Goal: Find specific page/section: Find specific page/section

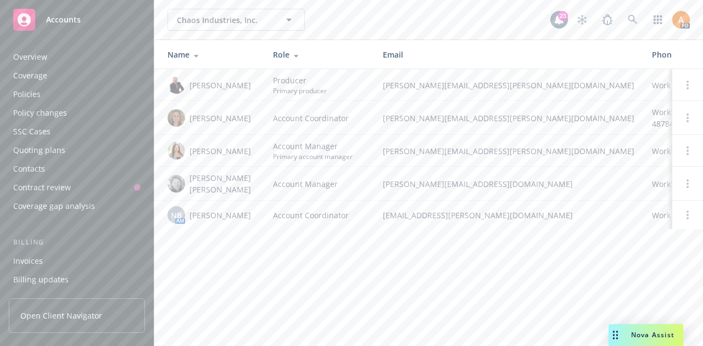
scroll to position [369, 0]
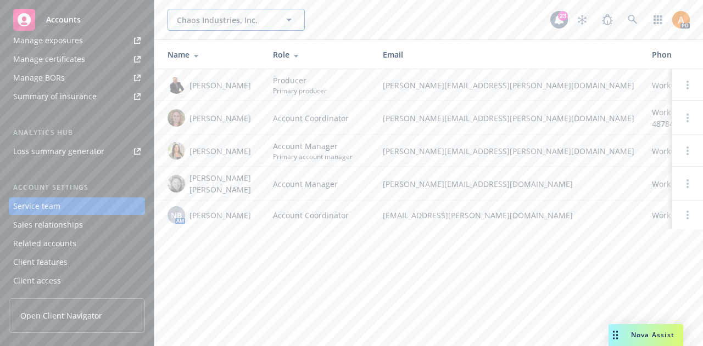
click at [221, 20] on span "Chaos Industries, Inc." at bounding box center [224, 20] width 95 height 12
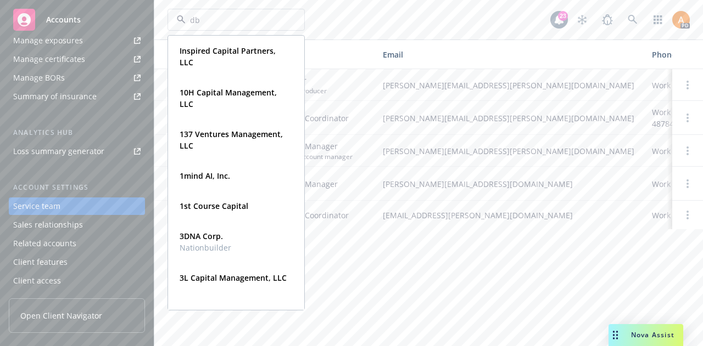
type input "dbl"
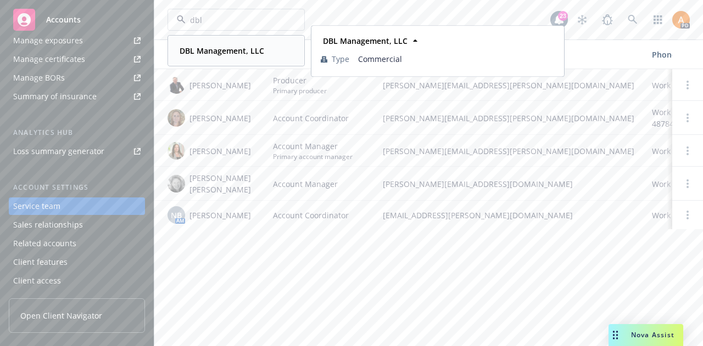
click at [209, 52] on strong "DBL Management, LLC" at bounding box center [222, 51] width 85 height 10
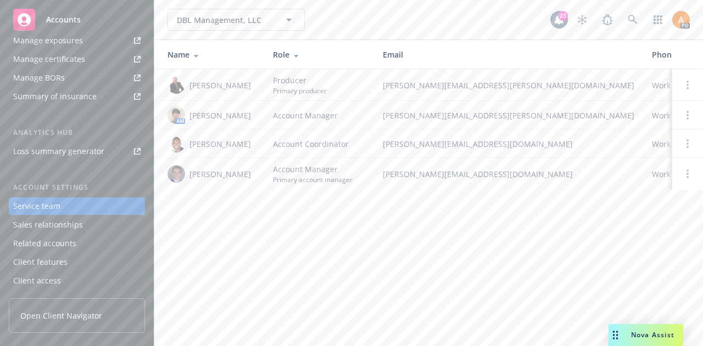
scroll to position [253, 0]
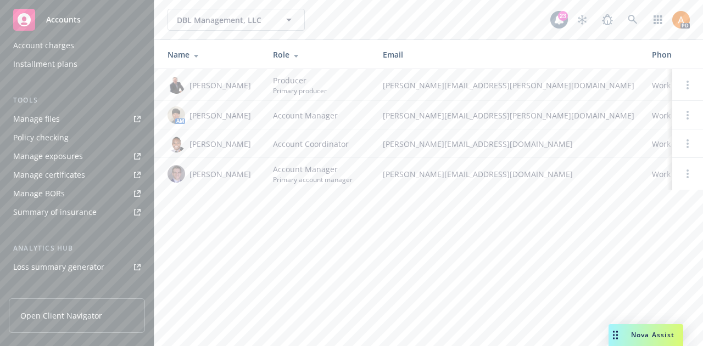
click at [51, 114] on div "Manage files" at bounding box center [36, 119] width 47 height 18
click at [207, 15] on span "DBL Management, LLC" at bounding box center [224, 20] width 95 height 12
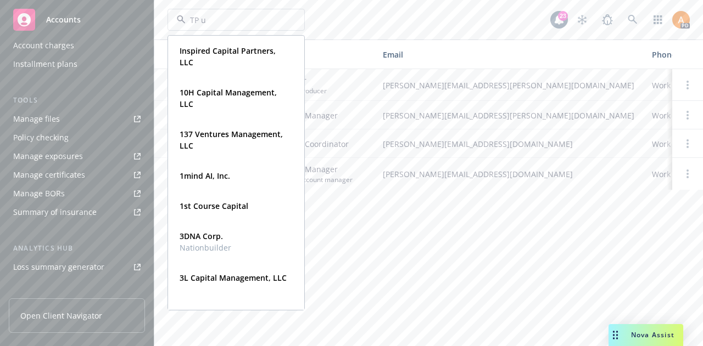
type input "TP un"
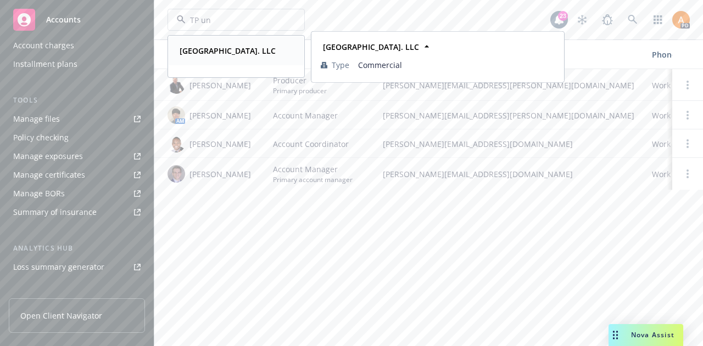
click at [216, 55] on strong "[GEOGRAPHIC_DATA]. LLC" at bounding box center [228, 51] width 96 height 10
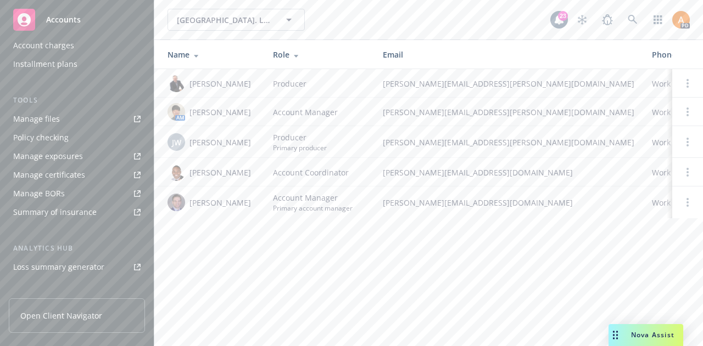
click at [70, 125] on link "Manage files" at bounding box center [77, 119] width 136 height 18
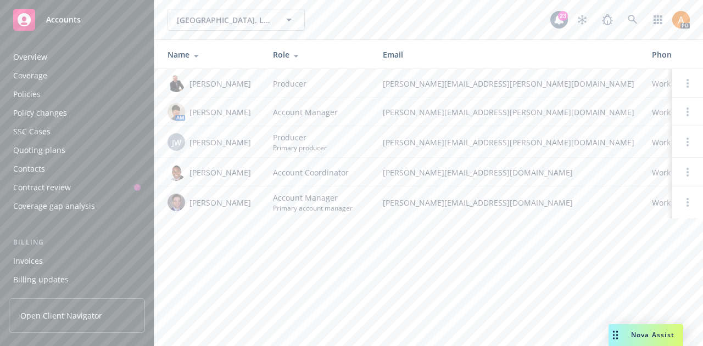
click at [87, 62] on div "Overview" at bounding box center [76, 57] width 127 height 18
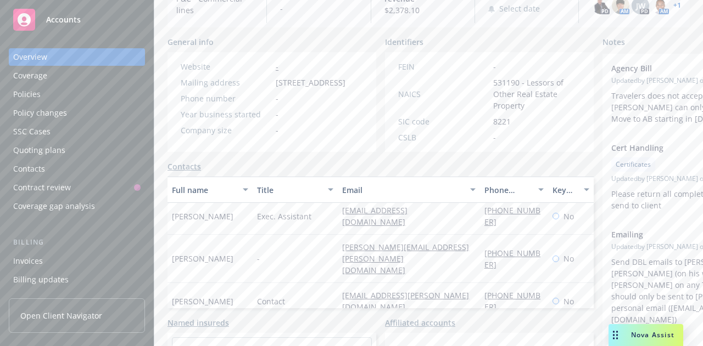
scroll to position [171, 0]
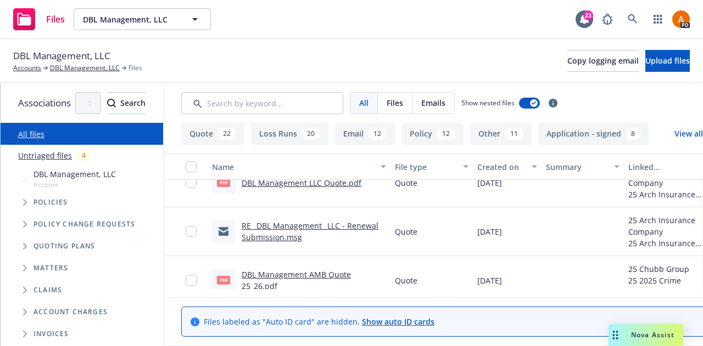
scroll to position [479, 0]
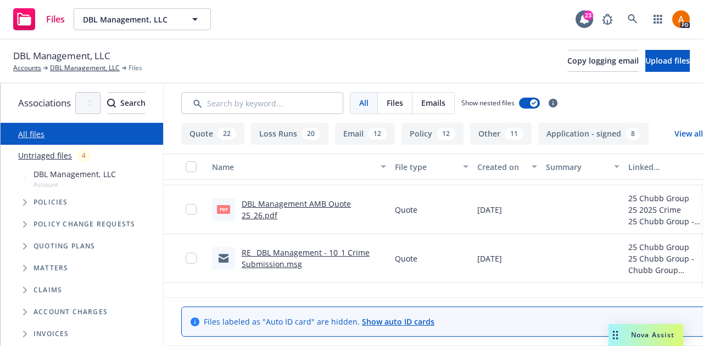
click at [322, 255] on link "RE_ DBL Management - 10_1 Crime Submission.msg" at bounding box center [306, 259] width 128 height 22
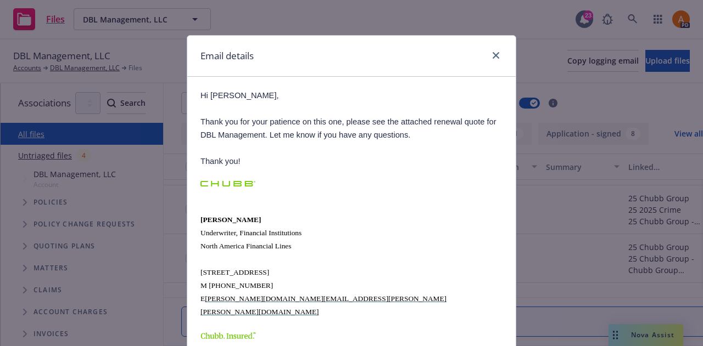
scroll to position [0, 0]
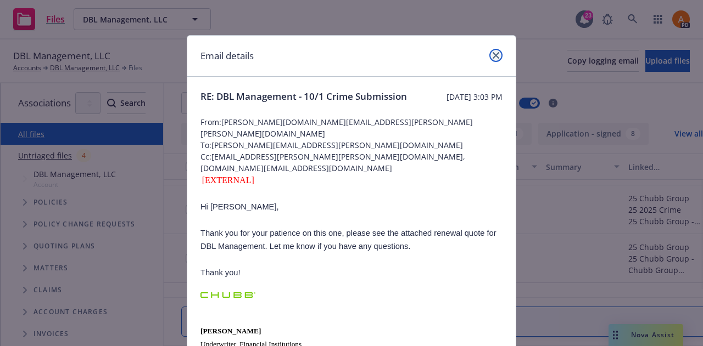
click at [493, 54] on icon "close" at bounding box center [496, 55] width 7 height 7
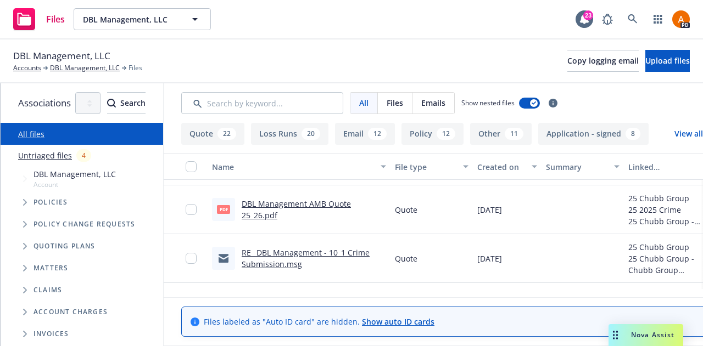
click at [351, 209] on link "DBL Management AMB Quote 25_26.pdf" at bounding box center [296, 210] width 109 height 22
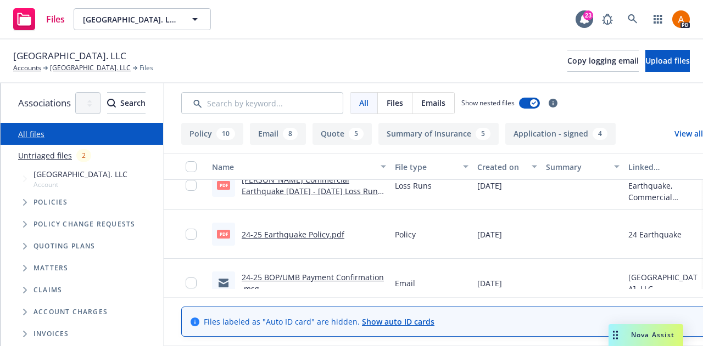
scroll to position [371, 0]
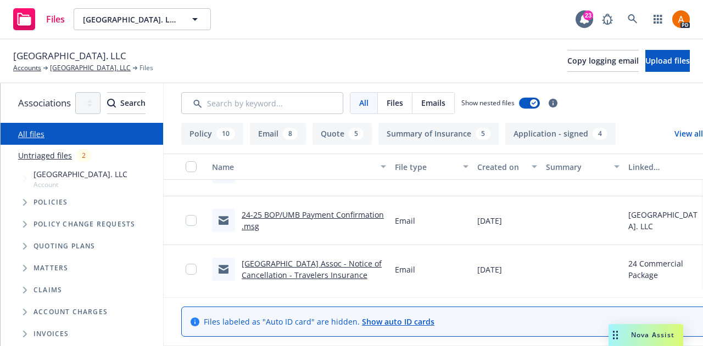
click at [348, 261] on link "TP University Avenue Assoc - Notice of Cancellation - Travelers Insurance" at bounding box center [312, 270] width 140 height 22
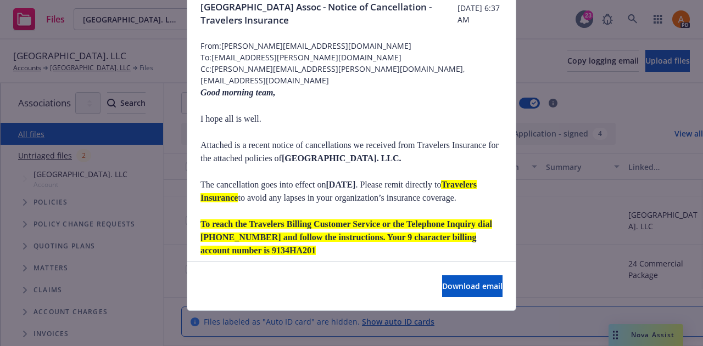
scroll to position [0, 0]
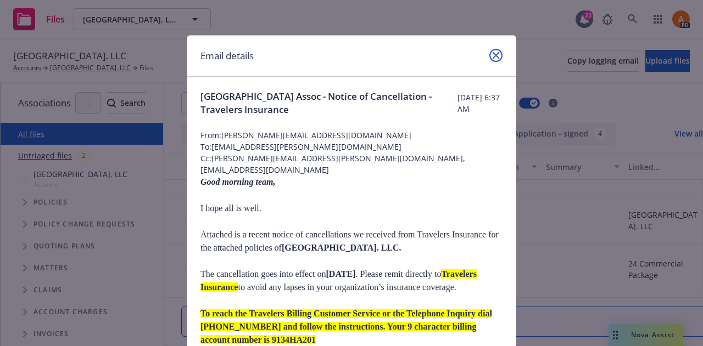
click at [493, 53] on icon "close" at bounding box center [496, 55] width 7 height 7
